Goal: Task Accomplishment & Management: Manage account settings

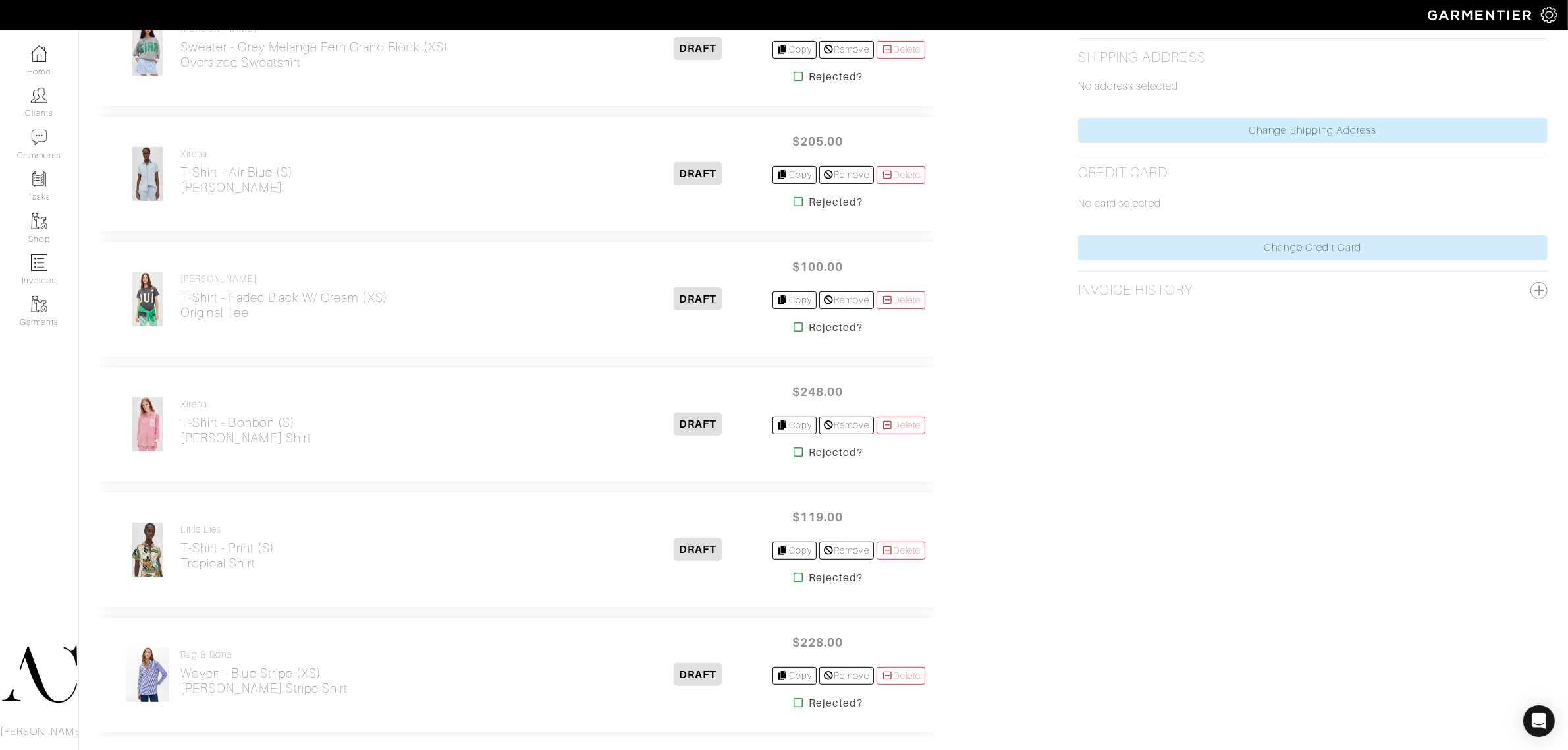
scroll to position [494, 0]
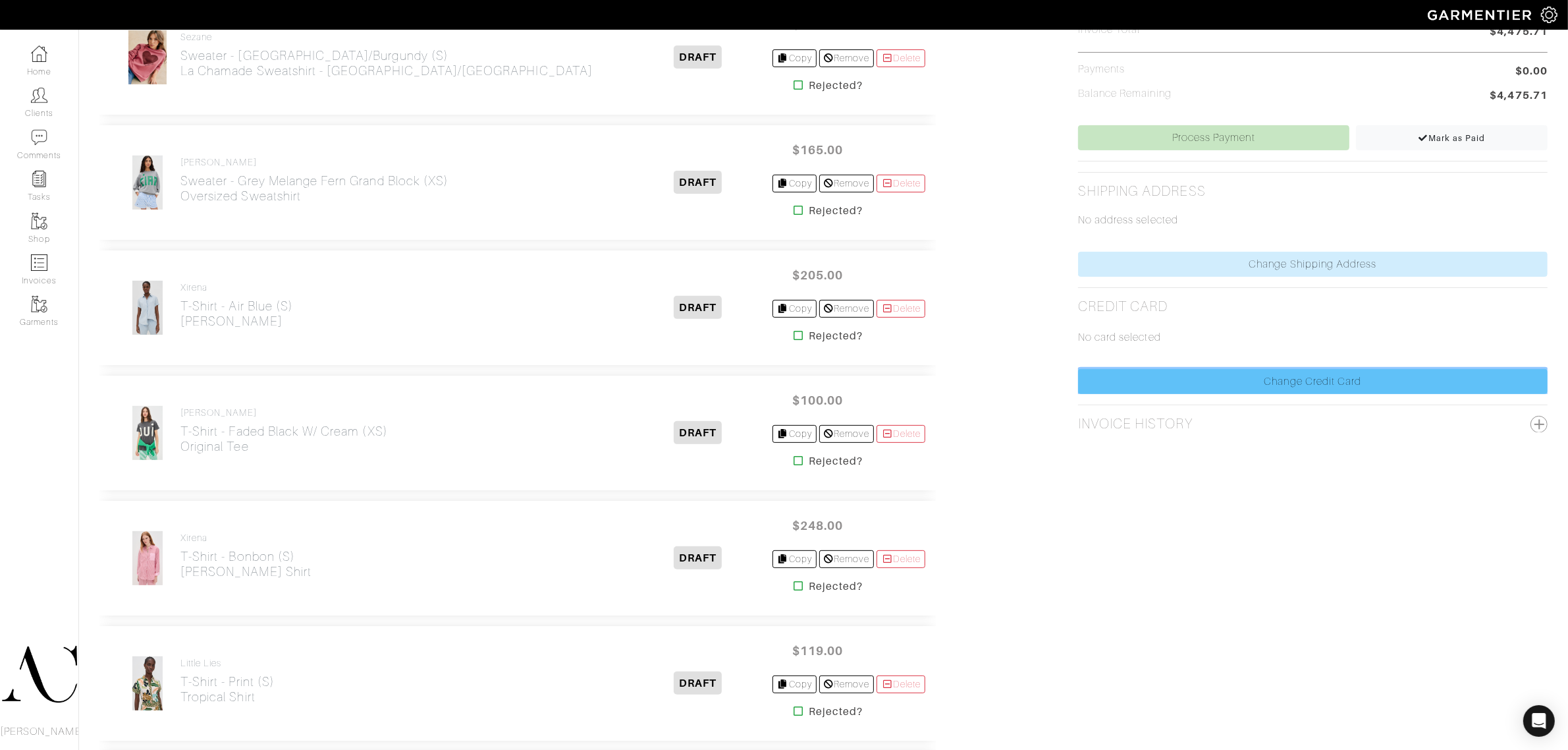
click at [1307, 379] on link "Change Credit Card" at bounding box center [1312, 382] width 469 height 25
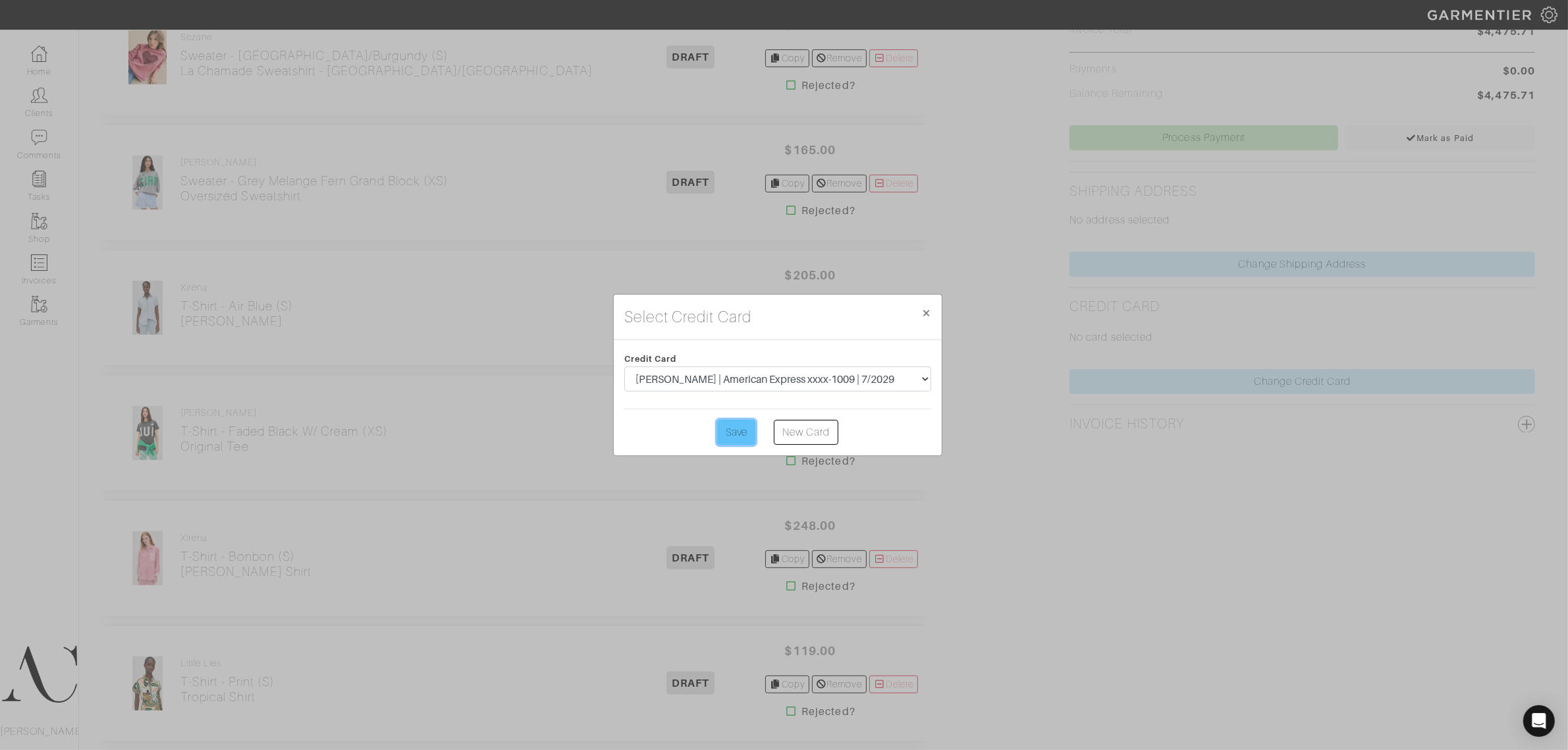
click at [734, 438] on input "Save" at bounding box center [736, 432] width 38 height 25
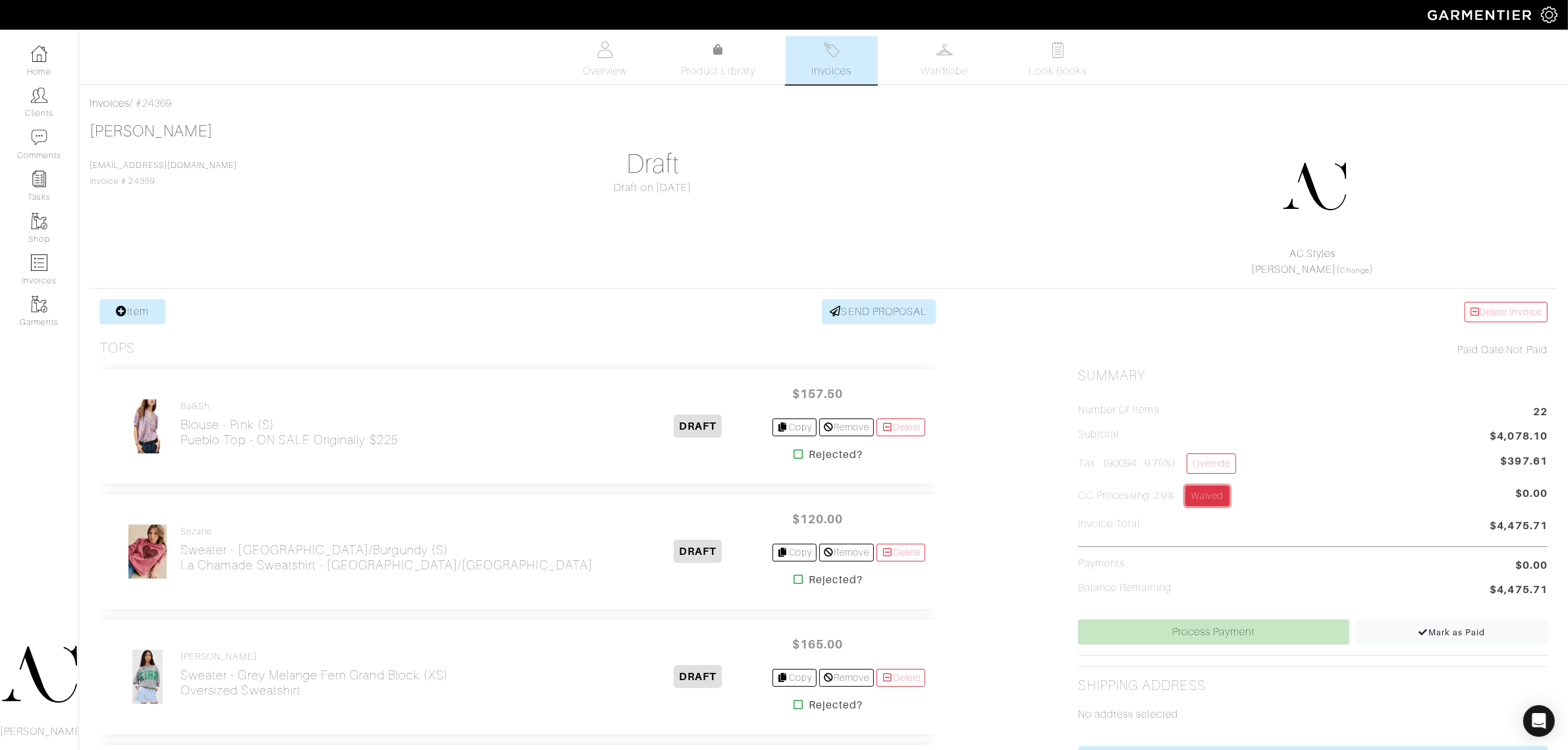
click at [1204, 499] on link "Waived" at bounding box center [1207, 496] width 44 height 21
click at [1209, 505] on link "Waive" at bounding box center [1204, 496] width 38 height 21
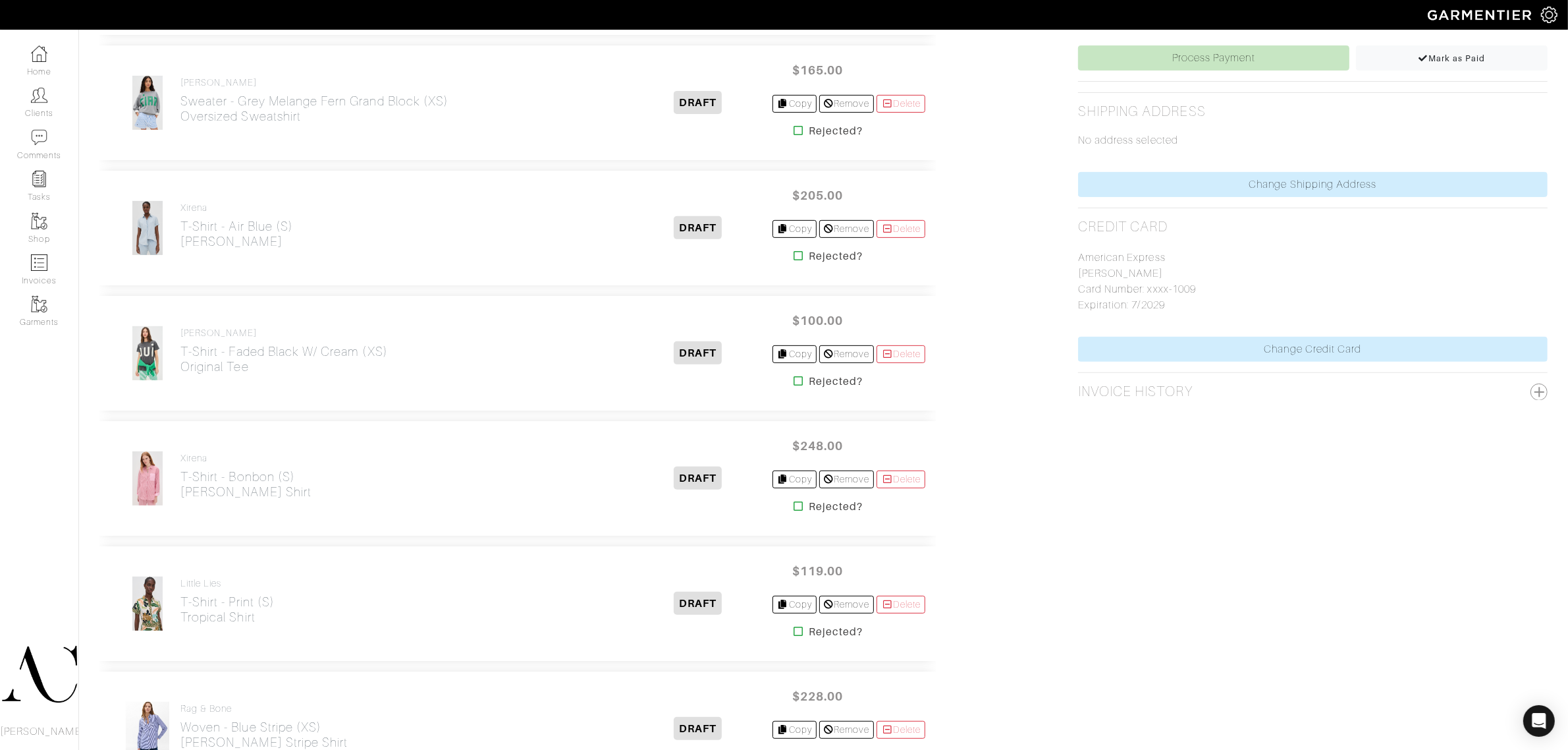
scroll to position [576, 0]
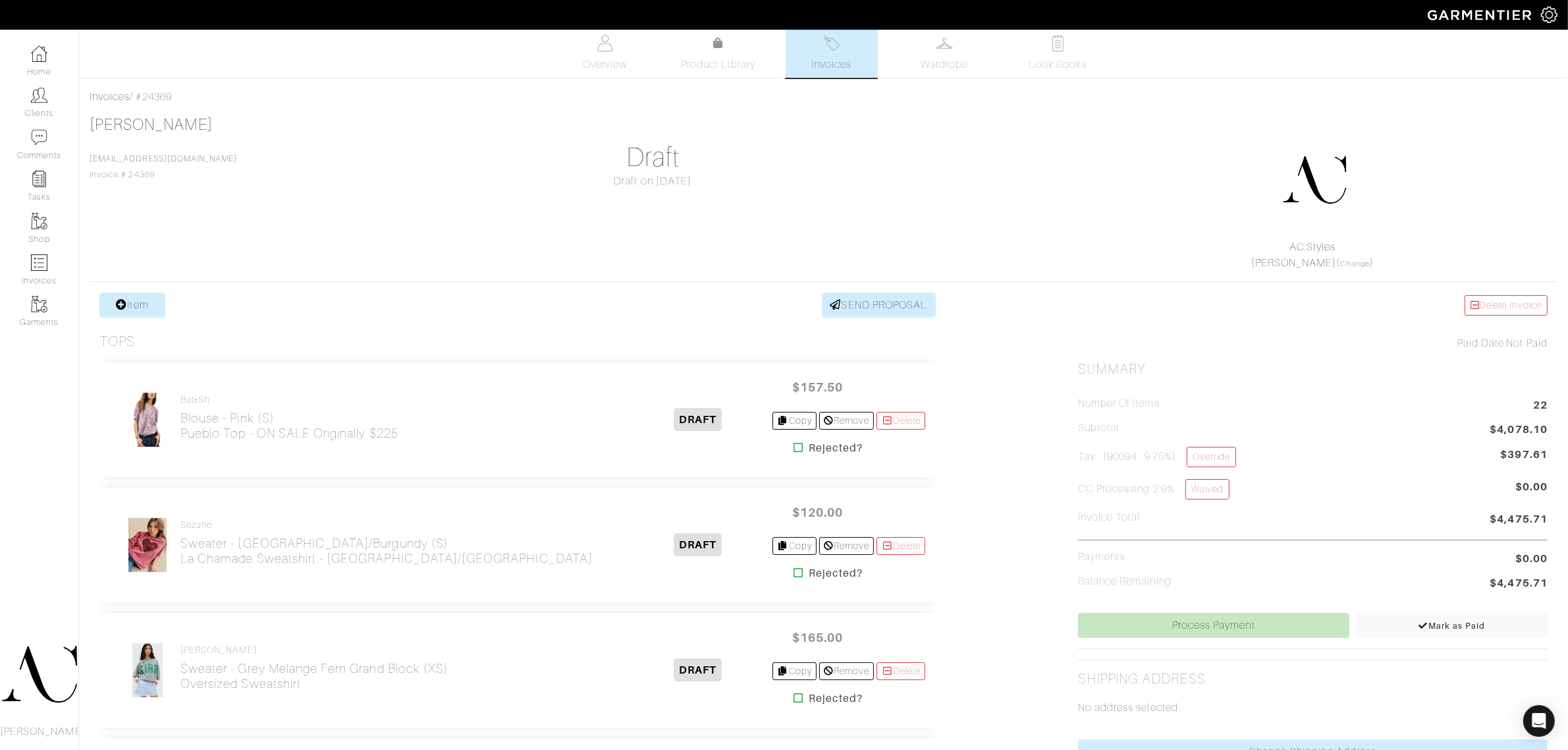
scroll to position [0, 0]
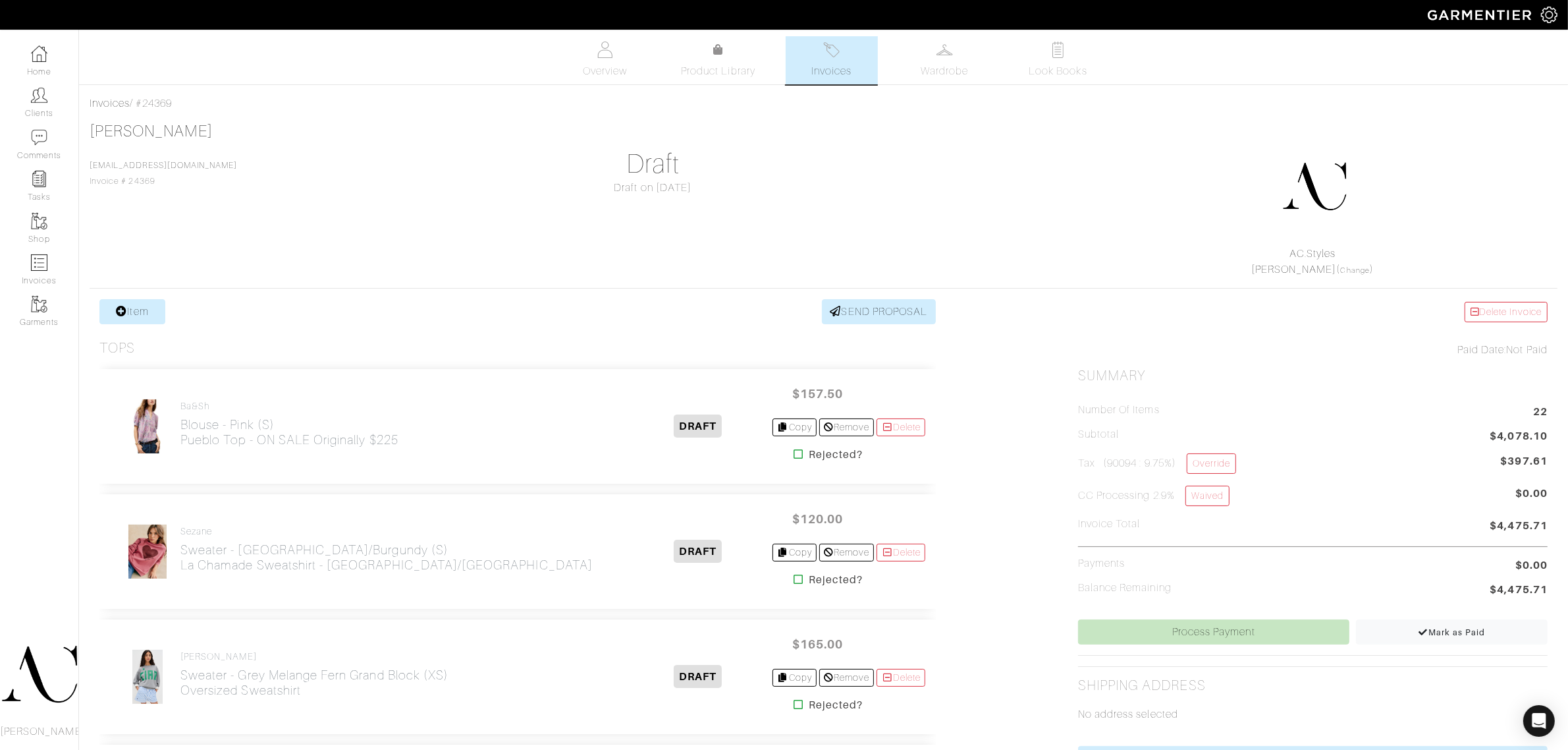
click at [1078, 258] on div "AC.Styles Ashley Capps ( Change )" at bounding box center [1312, 203] width 489 height 150
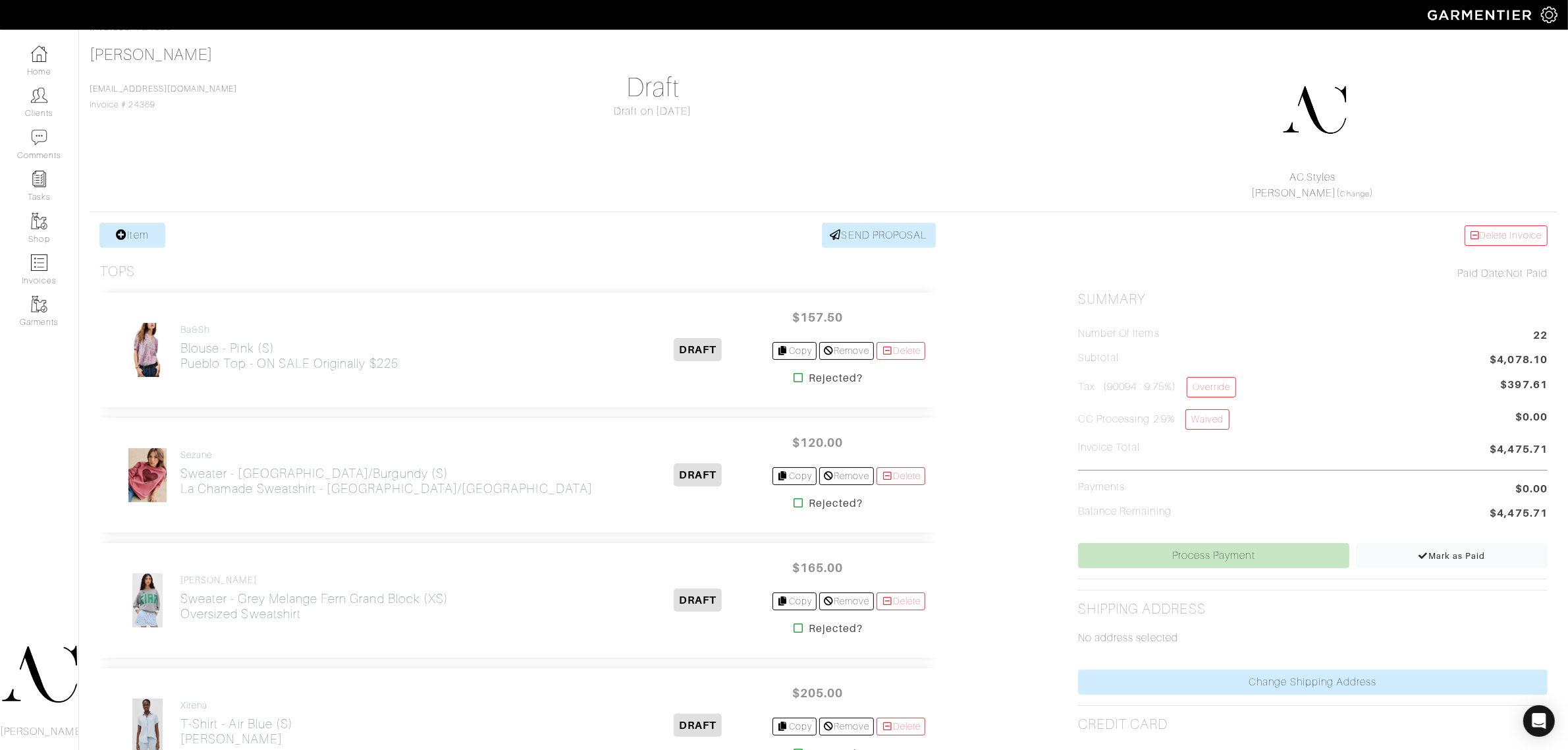
scroll to position [82, 0]
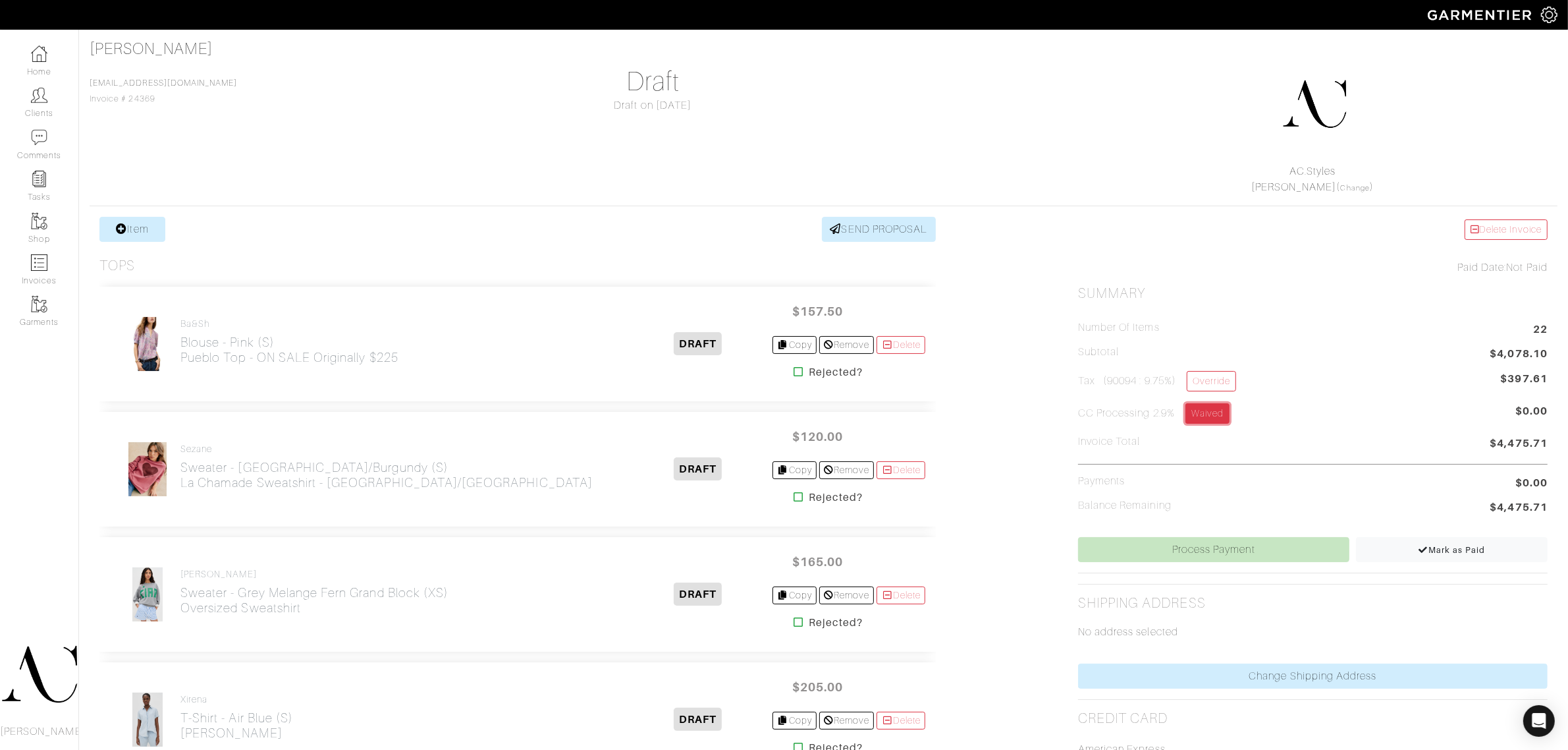
click at [1214, 422] on link "Waived" at bounding box center [1207, 413] width 44 height 21
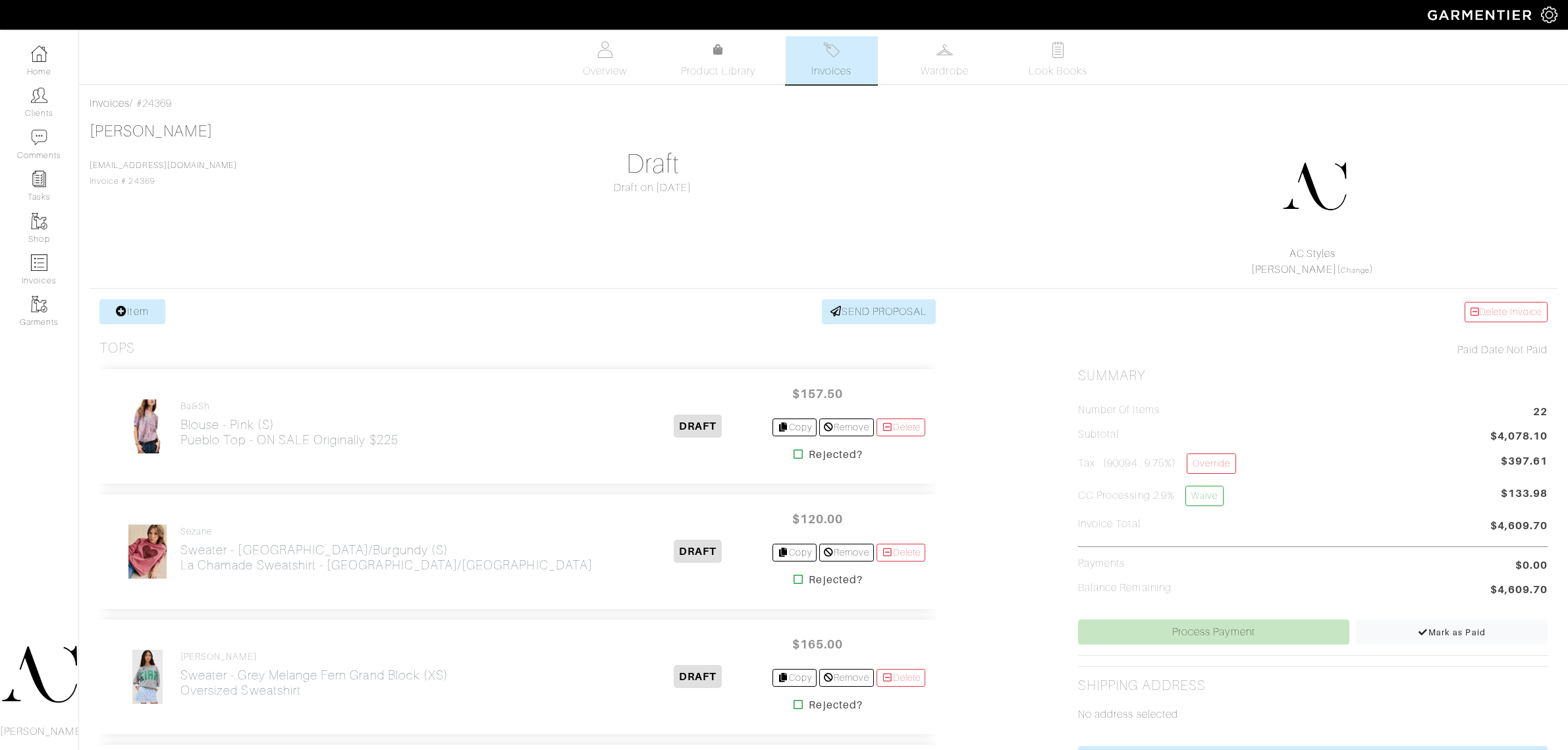
click at [1207, 498] on link "Waive" at bounding box center [1204, 496] width 38 height 21
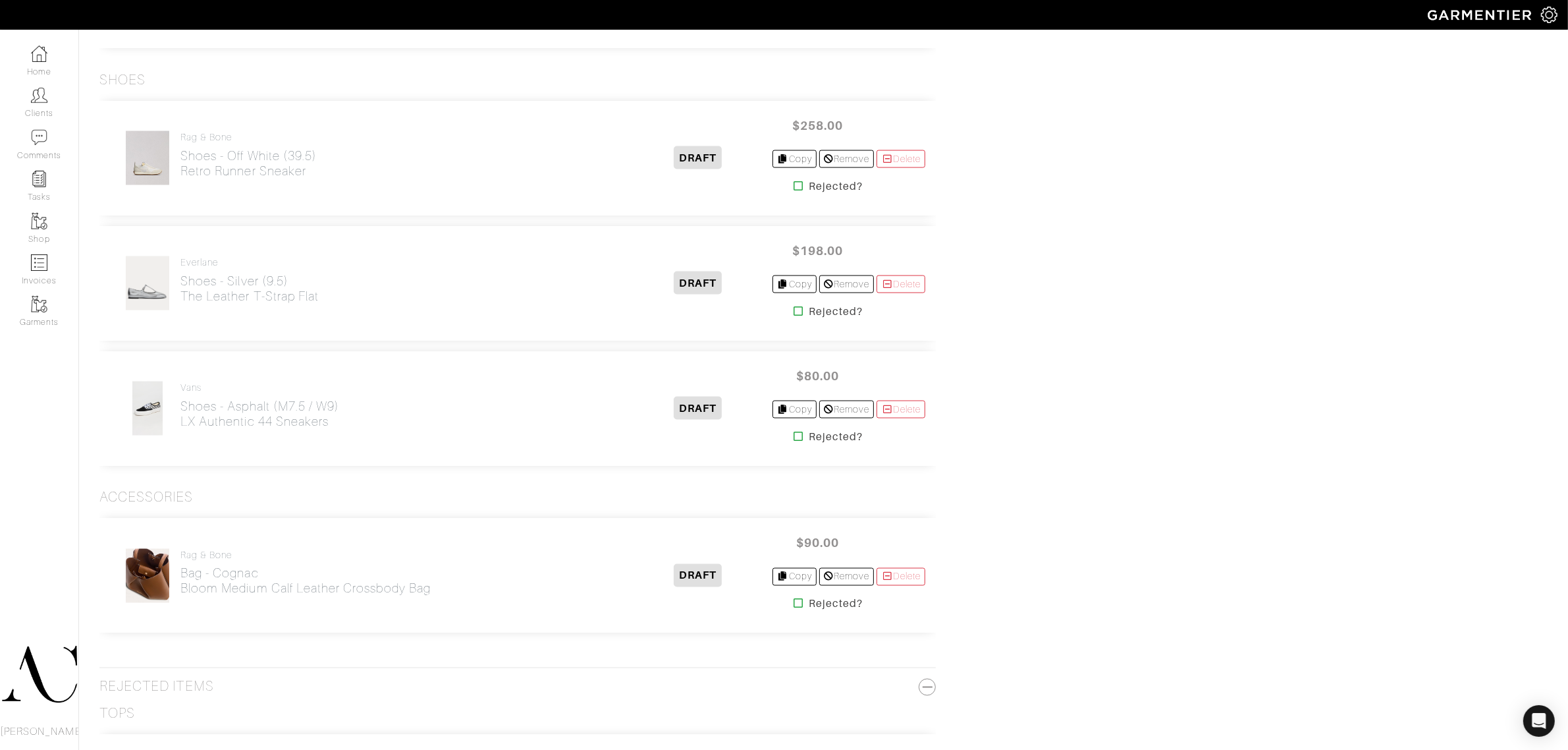
scroll to position [2632, 0]
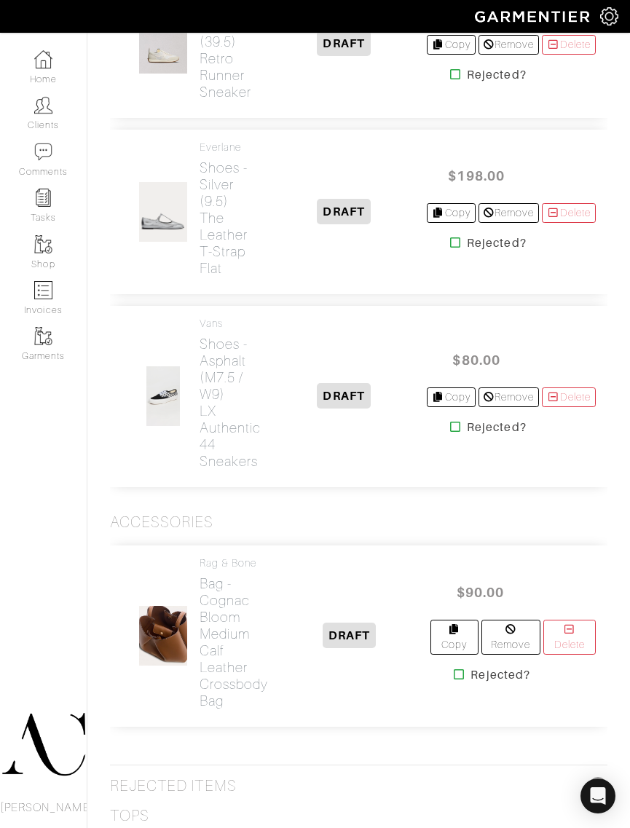
scroll to position [3926, 0]
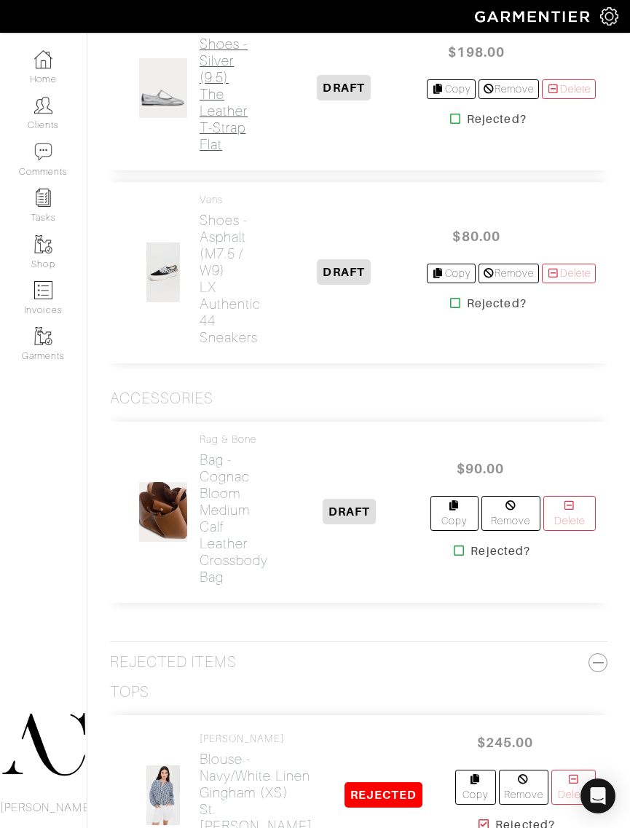
click at [213, 153] on h2 "Shoes - Silver (9.5) The Leather T-Strap Flat" at bounding box center [230, 94] width 62 height 117
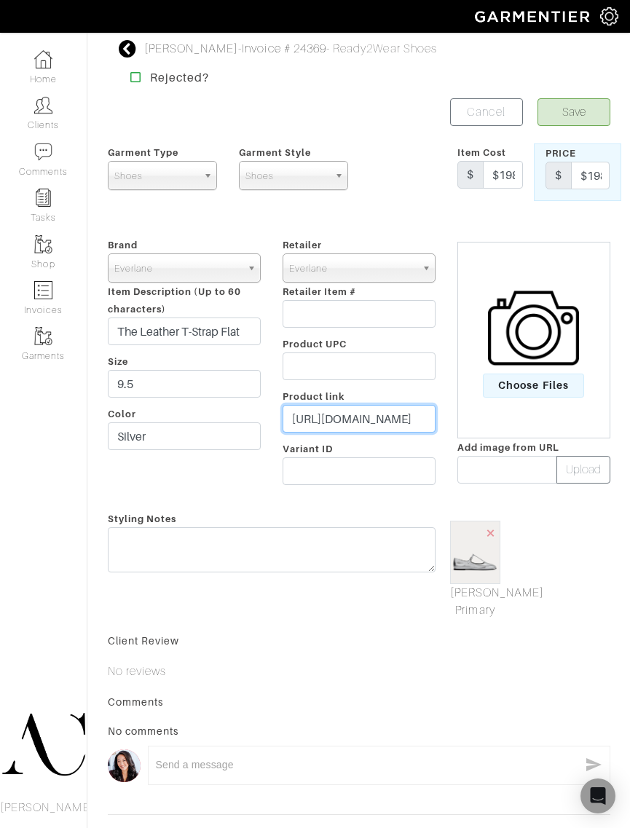
click at [350, 423] on input "[URL][DOMAIN_NAME]" at bounding box center [358, 419] width 153 height 28
